Goal: Task Accomplishment & Management: Complete application form

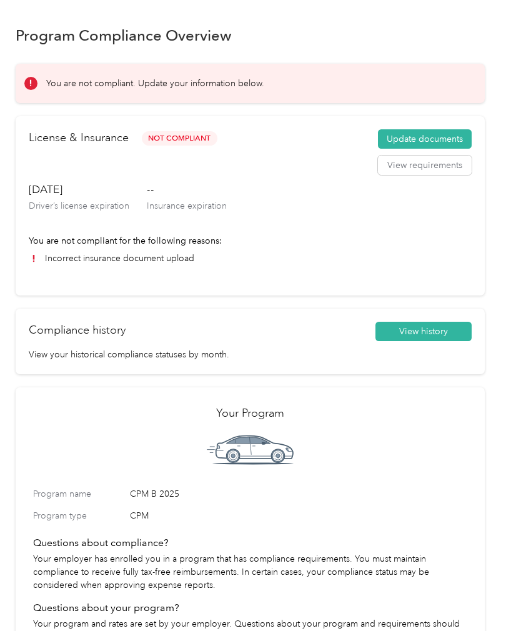
click at [137, 202] on div "[DATE] Driver’s license expiration -- Insurance expiration" at bounding box center [250, 208] width 443 height 52
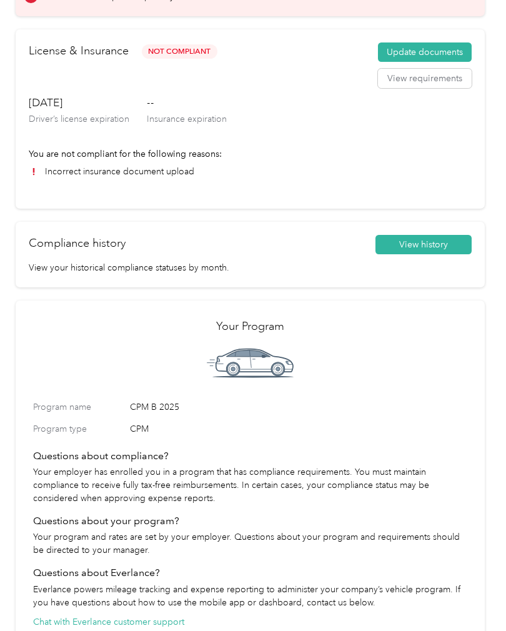
scroll to position [91, 0]
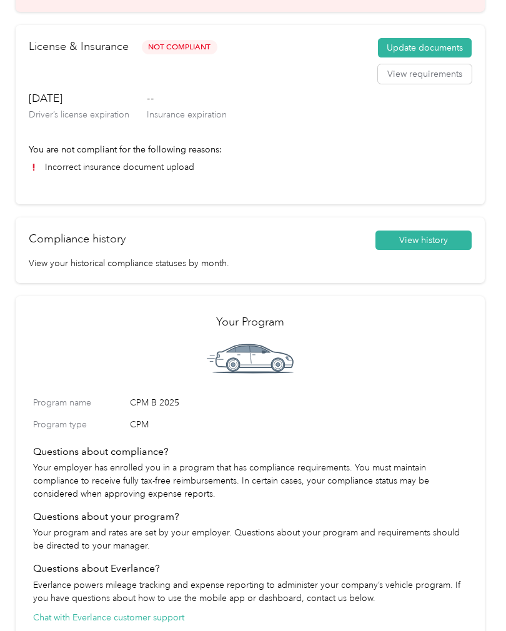
click at [142, 166] on li "Incorrect insurance document upload" at bounding box center [250, 167] width 443 height 13
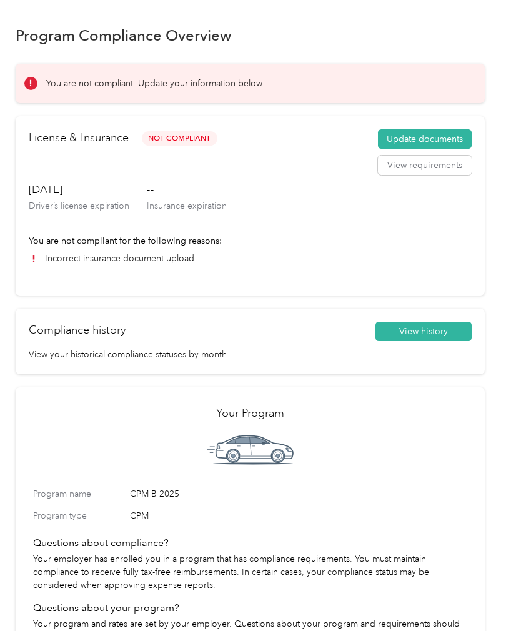
scroll to position [0, 0]
click at [149, 257] on li "Incorrect insurance document upload" at bounding box center [250, 258] width 443 height 13
click at [430, 330] on button "View history" at bounding box center [424, 332] width 96 height 20
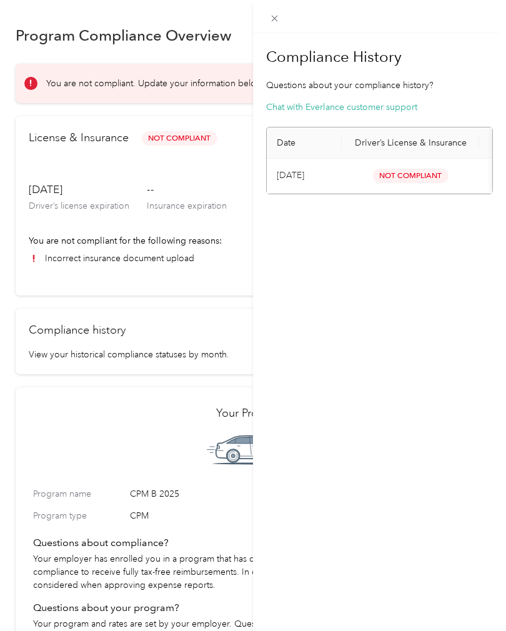
click at [400, 172] on span "Not Compliant" at bounding box center [411, 176] width 76 height 14
click at [207, 239] on div "Compliance History Questions about your compliance history? Chat with Everlance…" at bounding box center [253, 315] width 506 height 631
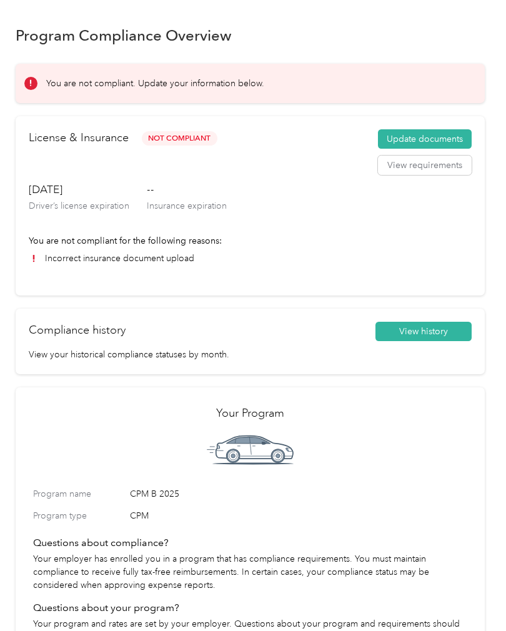
click at [177, 135] on span "Not Compliant" at bounding box center [180, 138] width 76 height 14
click at [195, 91] on div "You are not compliant. Update your information below." at bounding box center [250, 83] width 469 height 39
click at [31, 83] on icon at bounding box center [30, 83] width 1 height 6
click at [429, 139] on button "Update documents" at bounding box center [425, 139] width 94 height 20
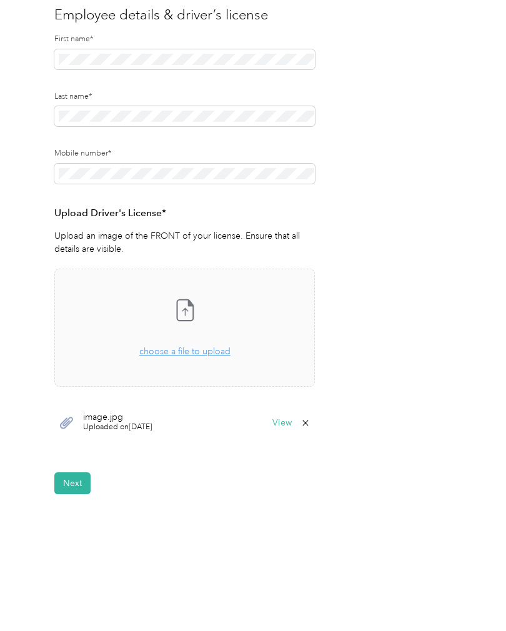
scroll to position [131, 0]
click at [76, 484] on button "Next" at bounding box center [72, 484] width 36 height 22
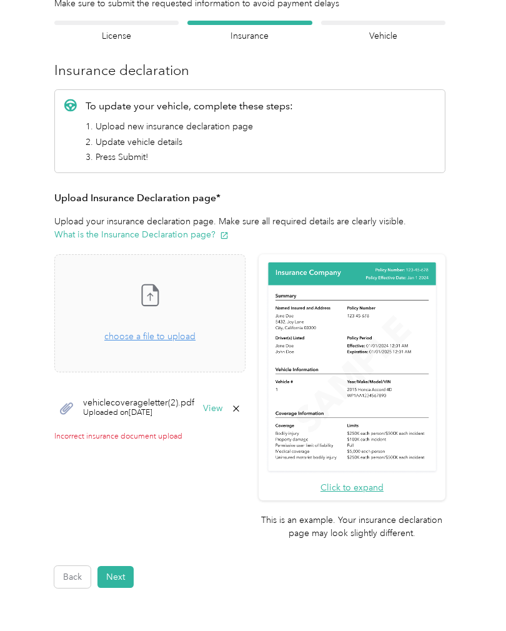
scroll to position [70, 0]
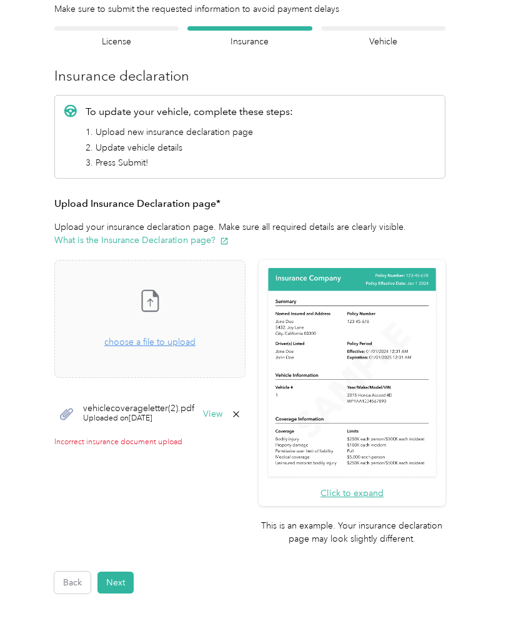
click at [166, 439] on p "Incorrect insurance document upload" at bounding box center [149, 442] width 191 height 11
click at [222, 418] on button "View" at bounding box center [212, 414] width 19 height 9
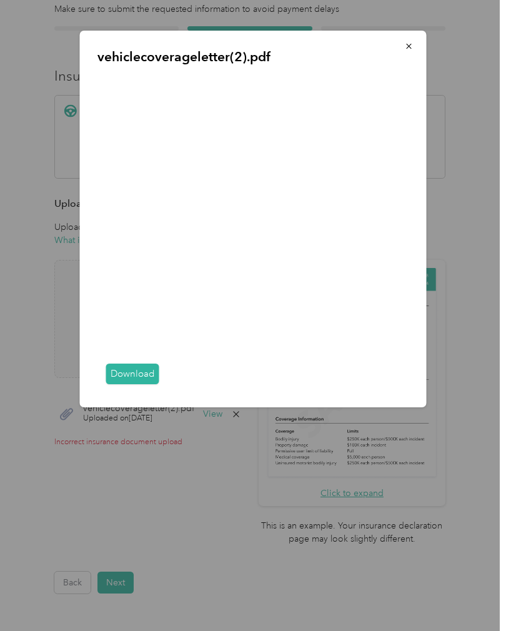
click at [405, 51] on icon "button" at bounding box center [409, 46] width 9 height 9
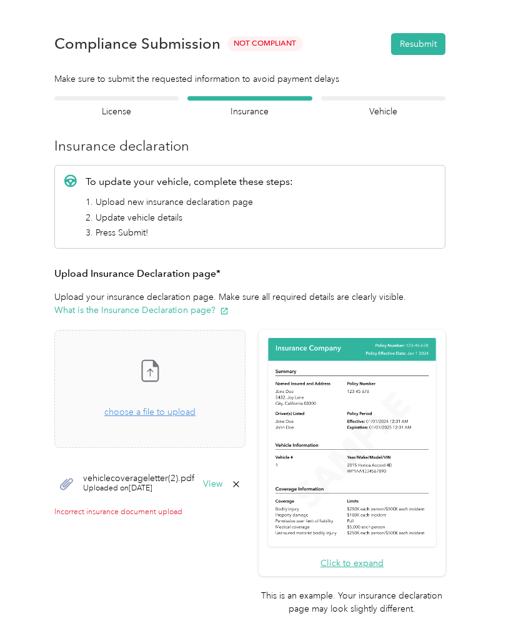
scroll to position [0, 0]
click at [401, 101] on div "Vehicle details Vehicle" at bounding box center [383, 107] width 124 height 22
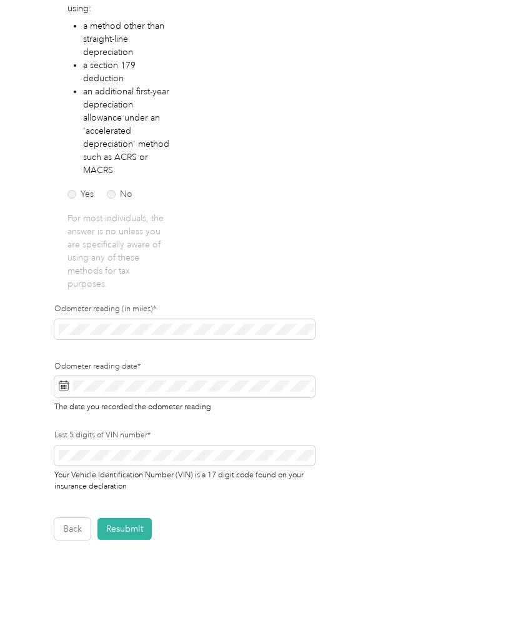
click at [68, 524] on button "Back" at bounding box center [72, 529] width 36 height 22
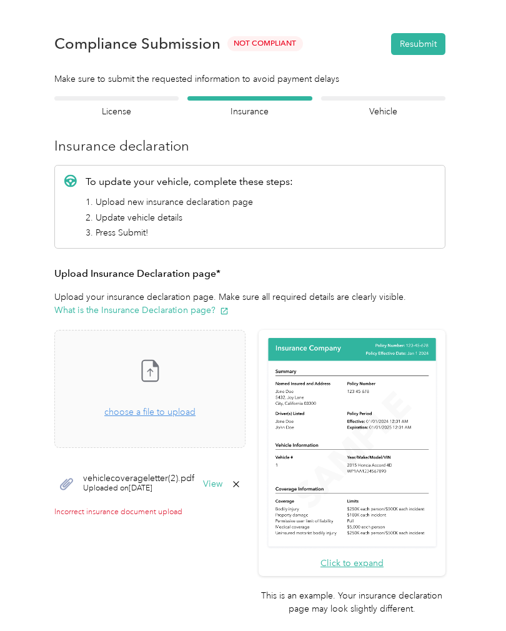
click at [143, 311] on button "What is the Insurance Declaration page?" at bounding box center [141, 310] width 174 height 13
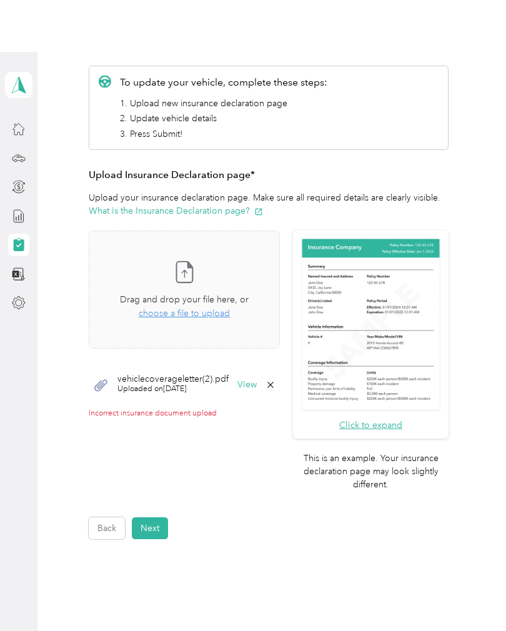
scroll to position [176, 0]
